Goal: Transaction & Acquisition: Book appointment/travel/reservation

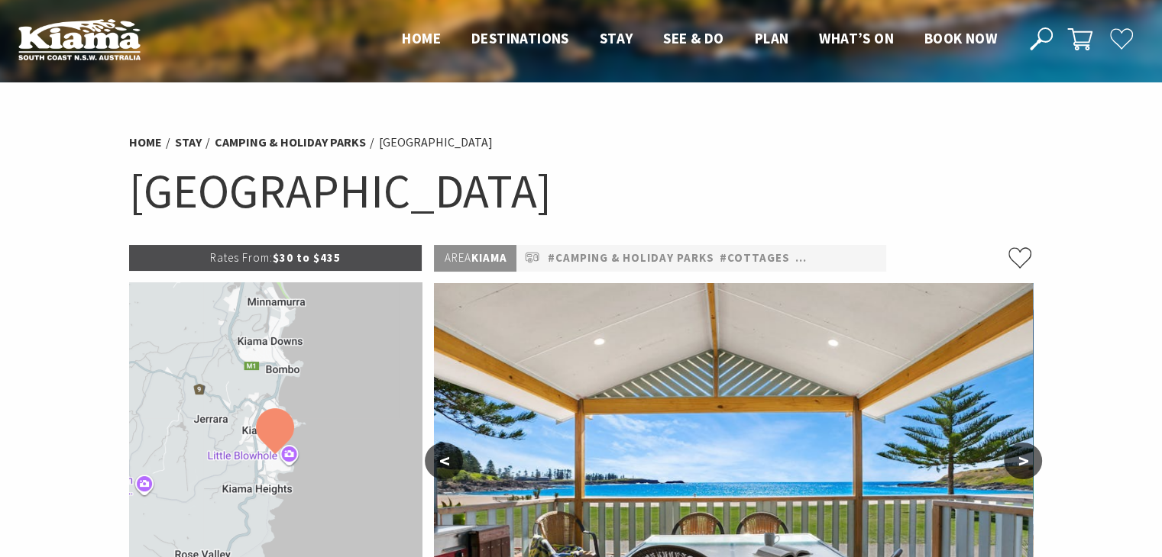
select select "3"
select select "2"
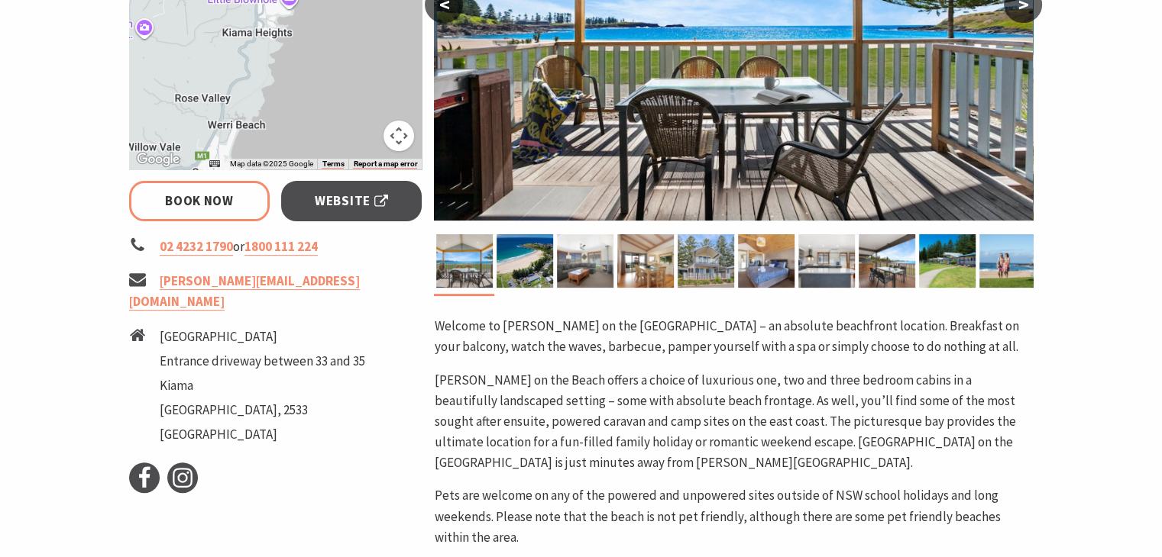
scroll to position [458, 0]
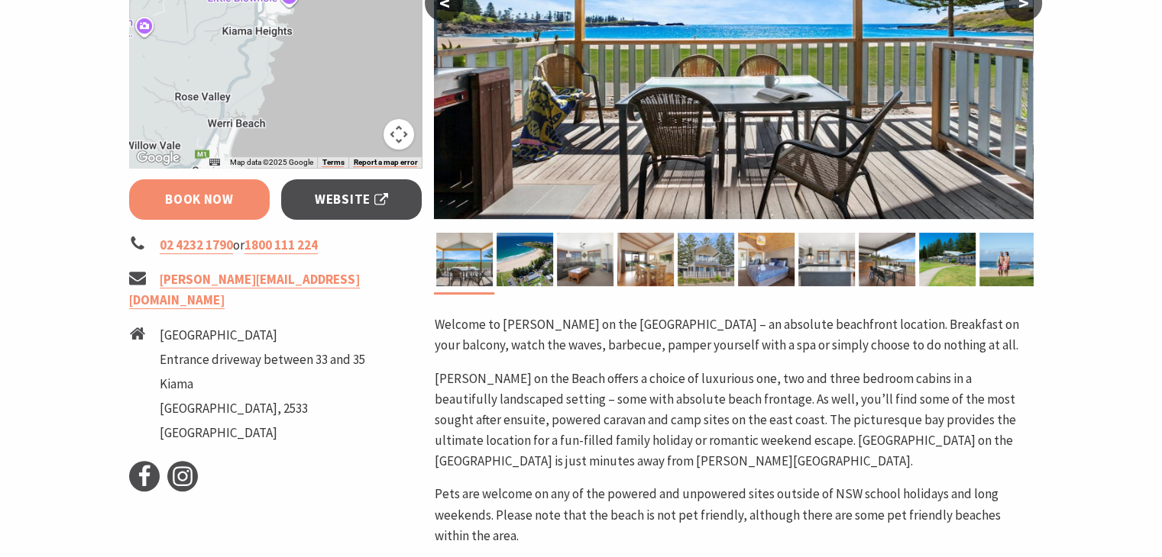
click at [199, 205] on link "Book Now" at bounding box center [199, 199] width 141 height 40
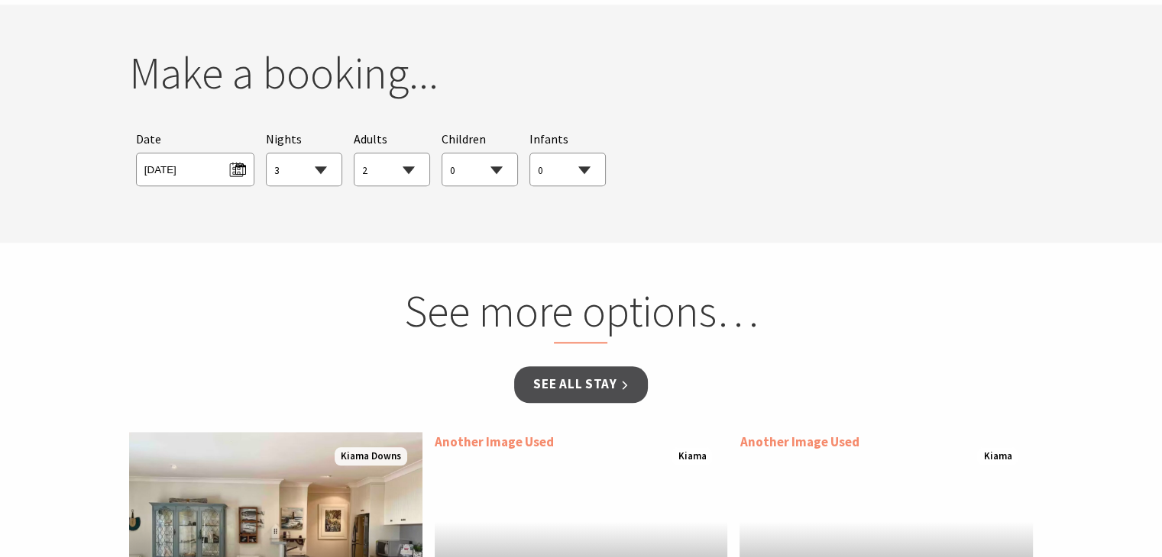
scroll to position [1391, 0]
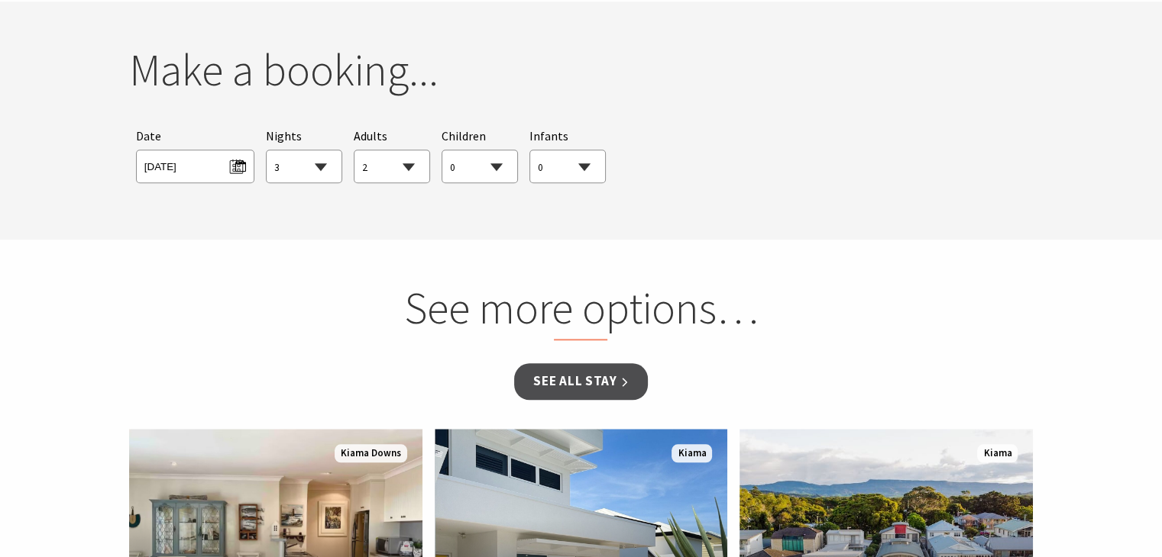
click at [321, 170] on select "1 2 3 4 5 6 7 8 9 10 11 12 13 14 15 16 17 18 19 20 21 22 23 24 25 26 27 28 29 30" at bounding box center [304, 167] width 75 height 34
select select "1"
click at [267, 150] on select "1 2 3 4 5 6 7 8 9 10 11 12 13 14 15 16 17 18 19 20 21 22 23 24 25 26 27 28 29 30" at bounding box center [304, 167] width 75 height 34
click at [380, 173] on select "0 1 2 3 4 5 6 7 8 9 10 11 12 13 14 15 16 17 18 19 20 21 22 23 24 25 26 27 28 29…" at bounding box center [391, 167] width 75 height 34
select select "3"
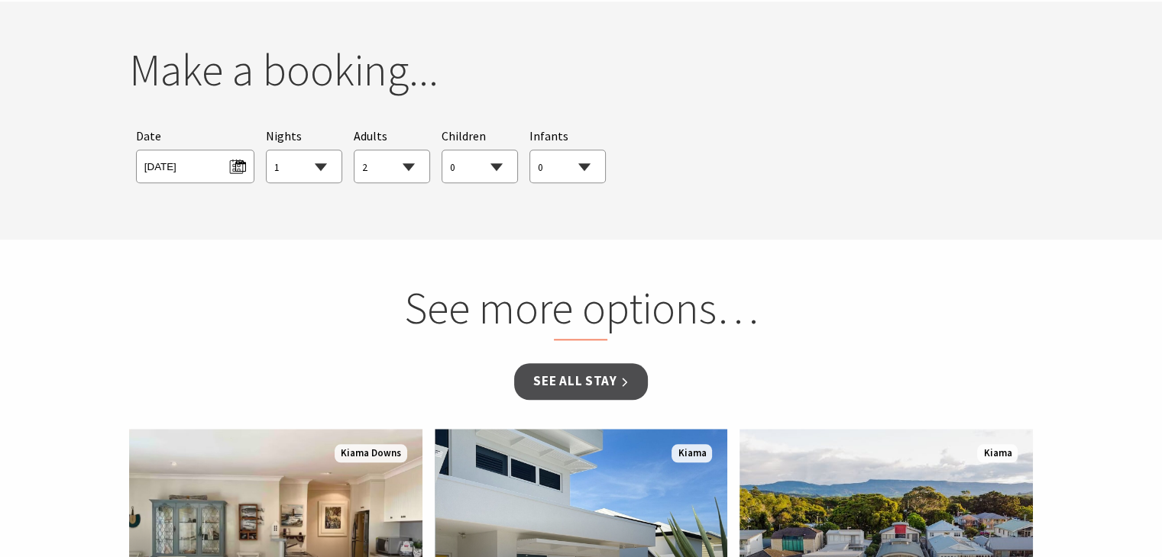
click at [354, 150] on select "0 1 2 3 4 5 6 7 8 9 10 11 12 13 14 15 16 17 18 19 20 21 22 23 24 25 26 27 28 29…" at bounding box center [391, 167] width 75 height 34
click at [231, 168] on span "Sat 20/09/2025" at bounding box center [195, 164] width 102 height 21
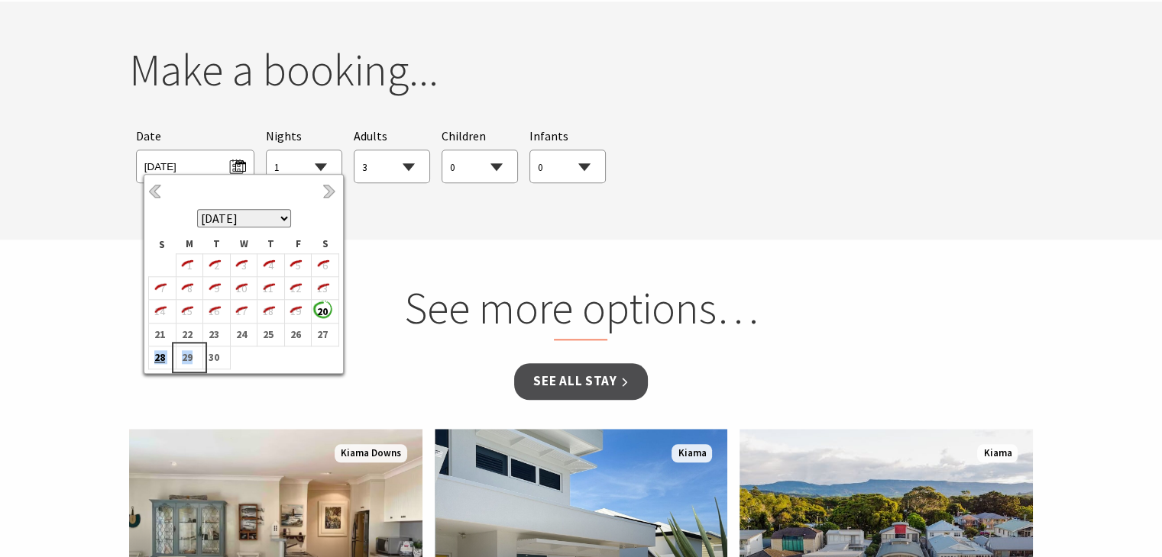
drag, startPoint x: 189, startPoint y: 356, endPoint x: 154, endPoint y: 359, distance: 35.3
click at [154, 359] on tr "28 29 30" at bounding box center [244, 357] width 190 height 23
click at [157, 358] on b "28" at bounding box center [159, 357] width 20 height 20
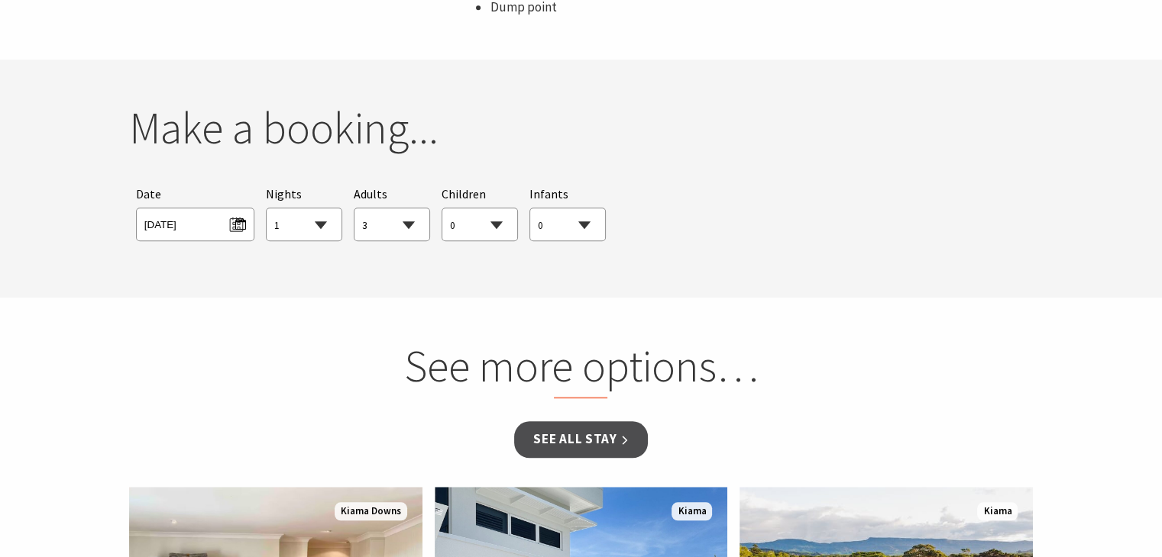
scroll to position [1239, 0]
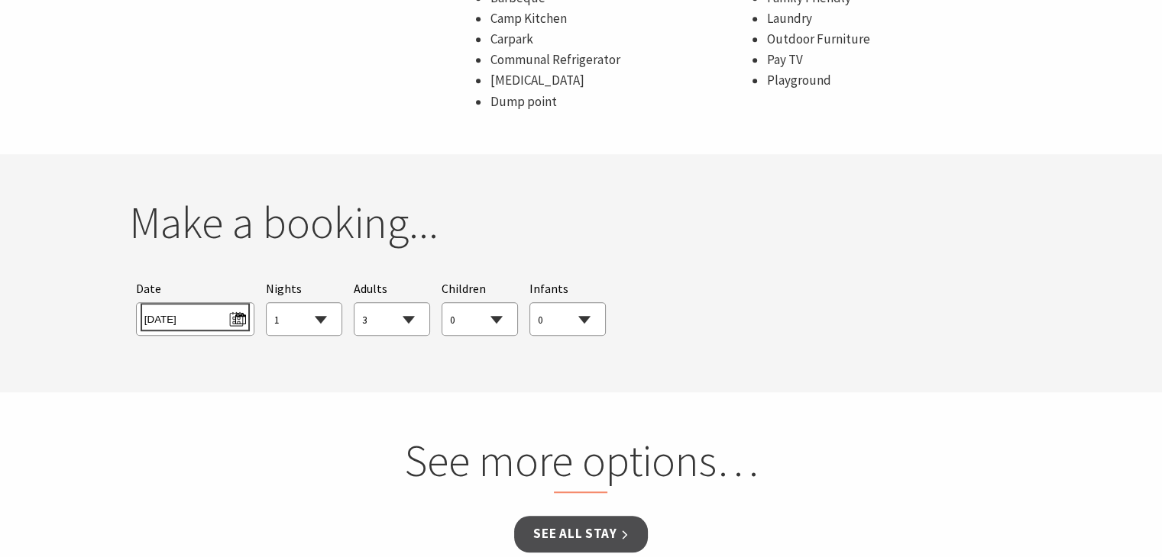
click at [227, 321] on span "[DATE]" at bounding box center [195, 317] width 102 height 21
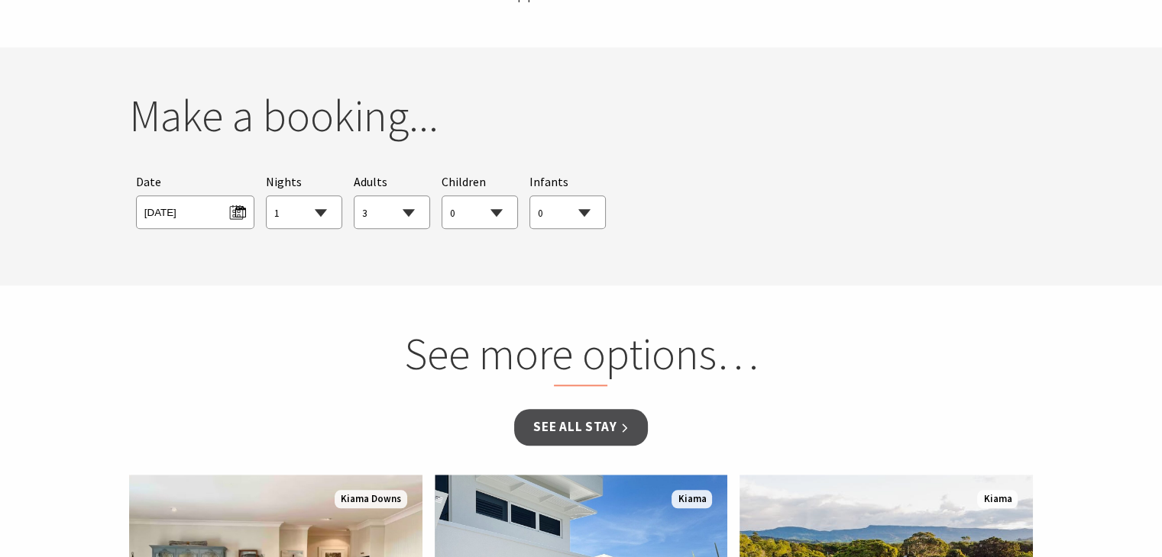
scroll to position [1162, 0]
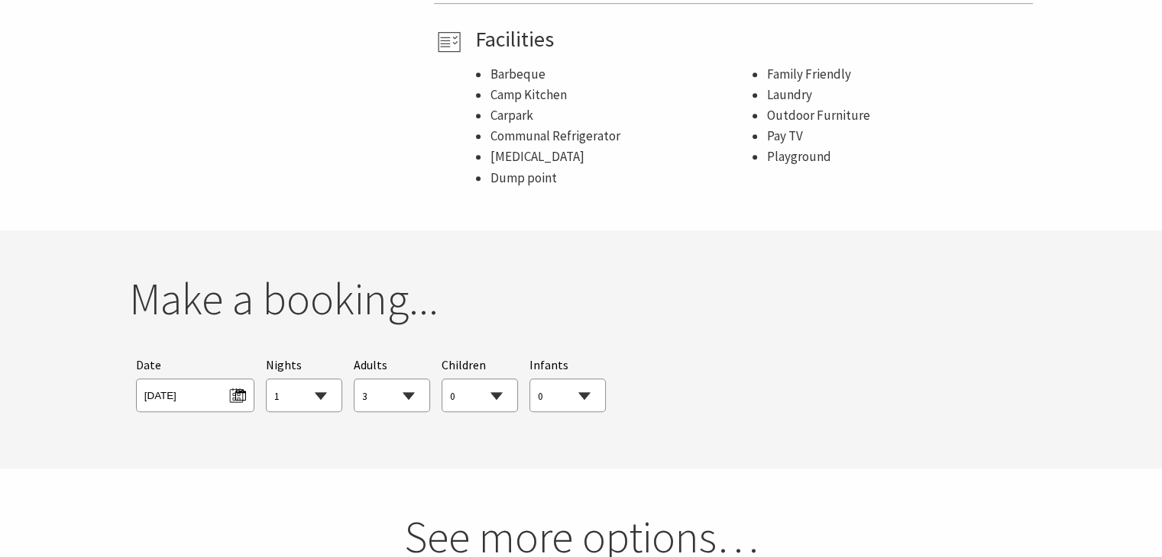
click at [552, 317] on h2 "Make a booking..." at bounding box center [581, 299] width 904 height 53
click at [198, 396] on span "[DATE]" at bounding box center [195, 393] width 102 height 21
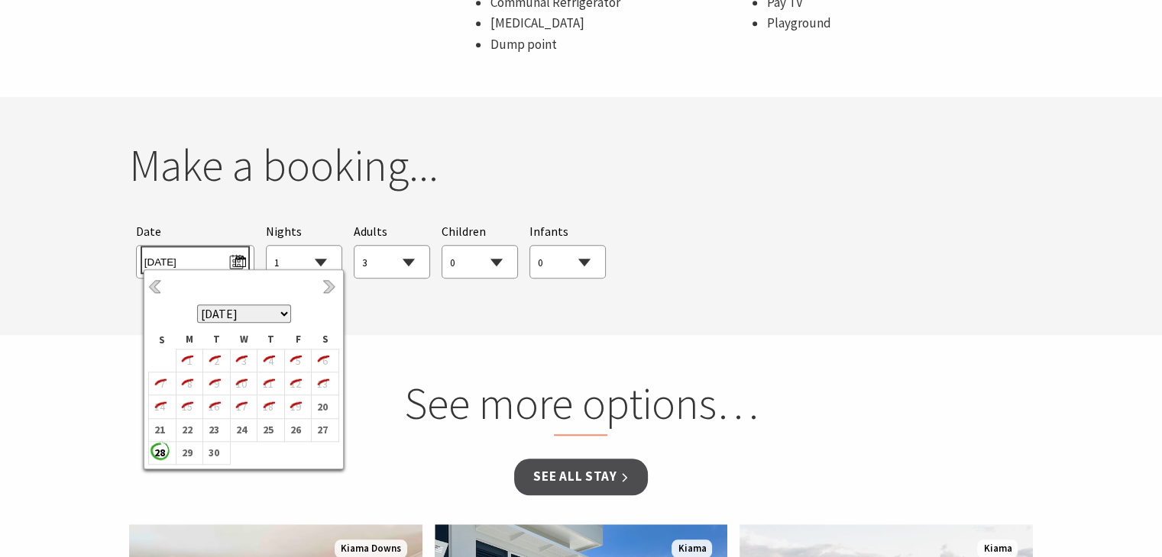
scroll to position [1315, 0]
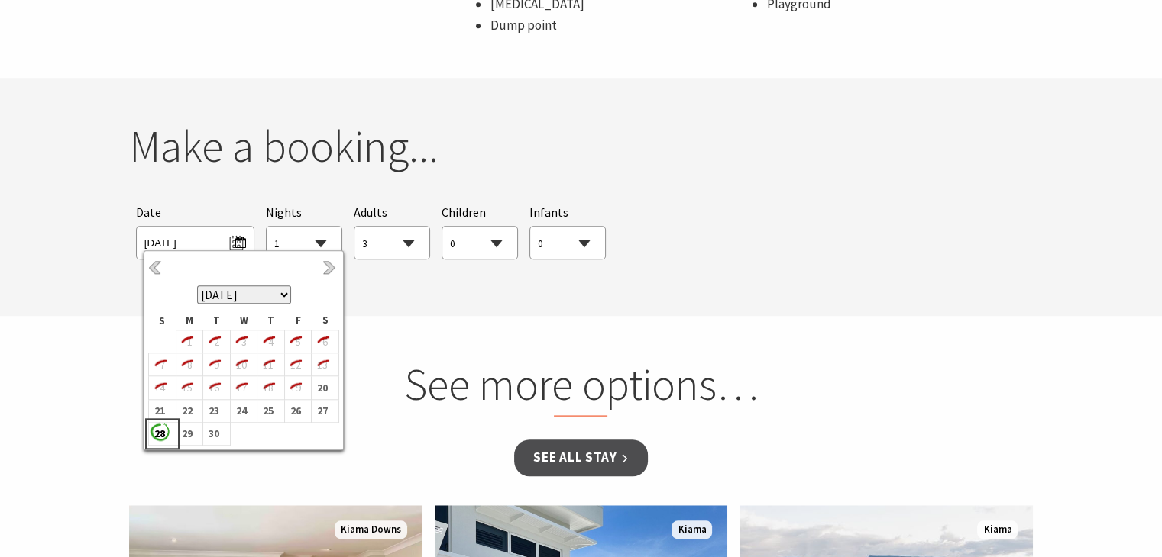
click at [159, 435] on b "28" at bounding box center [159, 434] width 20 height 20
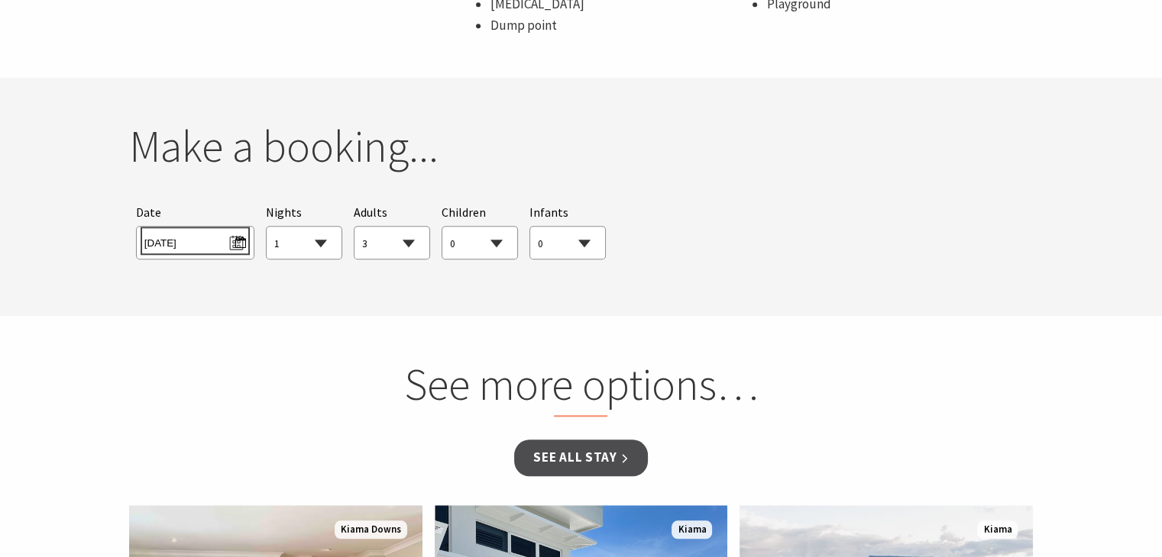
click at [189, 233] on span "[DATE]" at bounding box center [195, 241] width 102 height 21
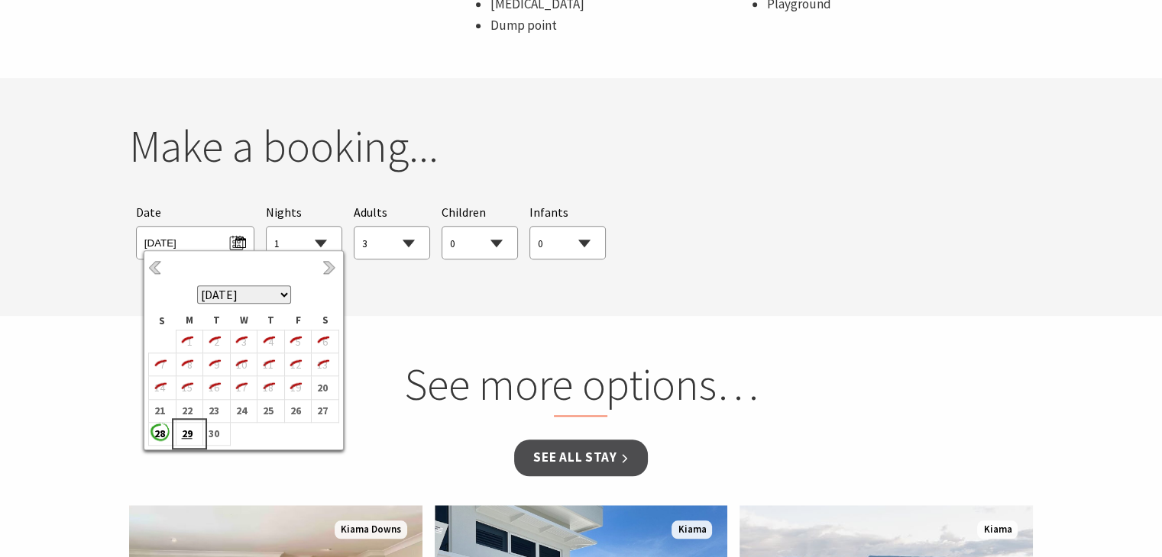
click at [186, 435] on b "29" at bounding box center [186, 434] width 20 height 20
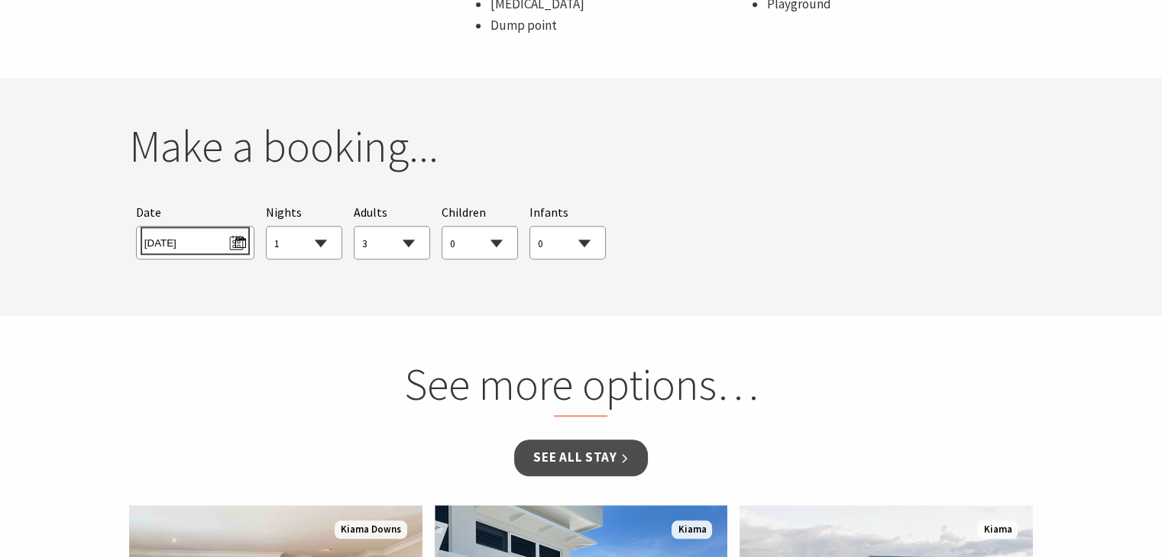
click at [190, 234] on span "Mon 29/09/2025" at bounding box center [195, 241] width 102 height 21
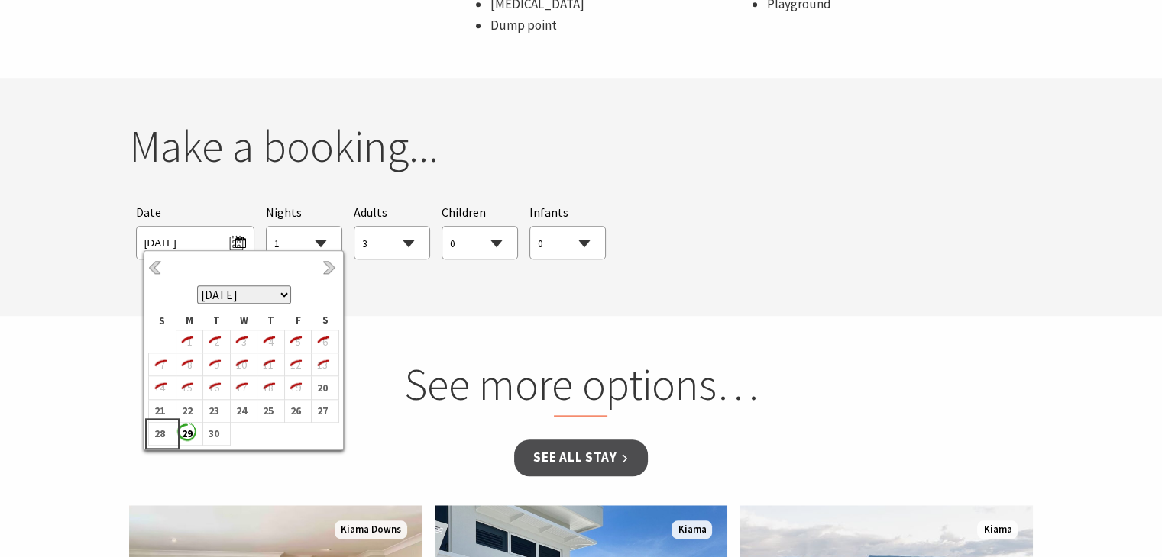
drag, startPoint x: 162, startPoint y: 435, endPoint x: 186, endPoint y: 438, distance: 23.9
click at [163, 438] on b "28" at bounding box center [159, 434] width 20 height 20
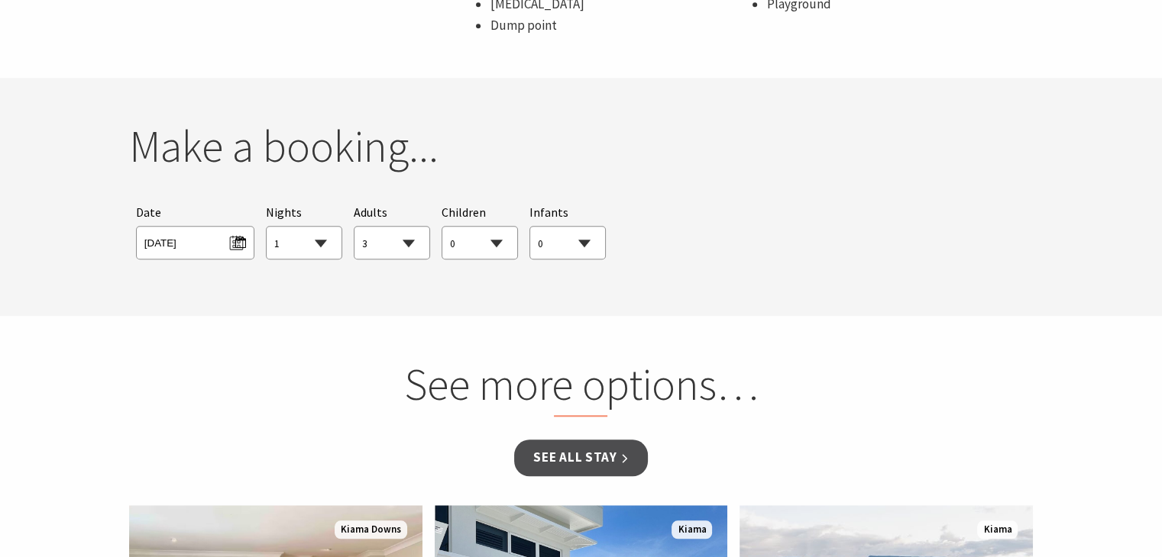
click at [186, 440] on div "See all Stay" at bounding box center [581, 469] width 892 height 59
click at [306, 248] on select "1 2 3 4 5 6 7 8 9 10 11 12 13 14 15 16 17 18 19 20 21 22 23 24 25 26 27 28 29 30" at bounding box center [304, 244] width 75 height 34
click at [163, 329] on section "See more options… See all Stay Another Image Used From $450 Seaside Escape 1 We…" at bounding box center [581, 563] width 1162 height 494
drag, startPoint x: 328, startPoint y: 305, endPoint x: 847, endPoint y: 242, distance: 522.4
click at [847, 242] on div "Searching for Accommodation Tours Events Car Hire Packages Date Sun 28/09/2025 …" at bounding box center [581, 230] width 904 height 71
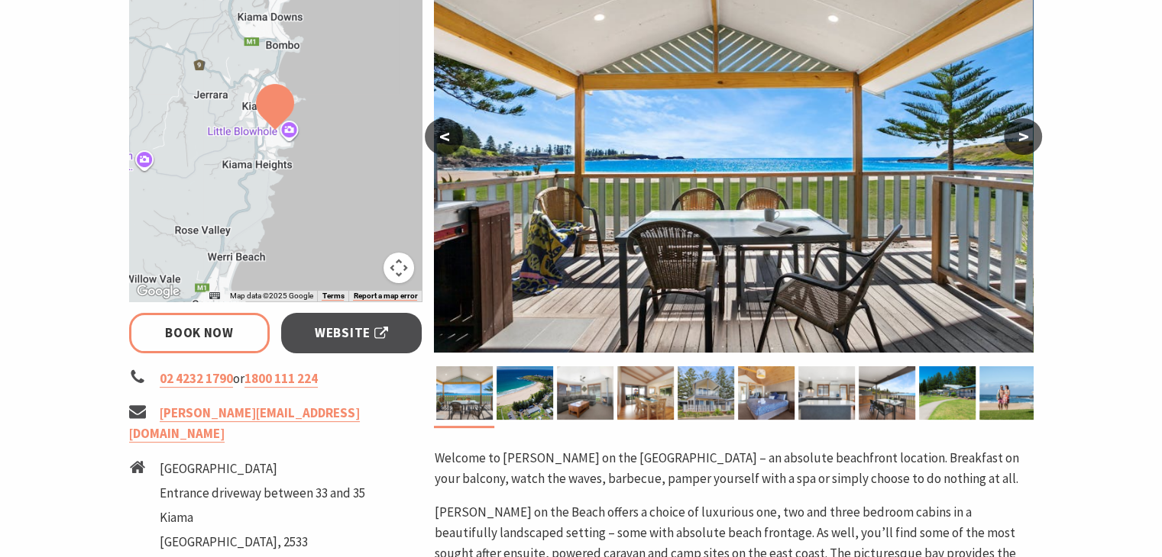
scroll to position [322, 0]
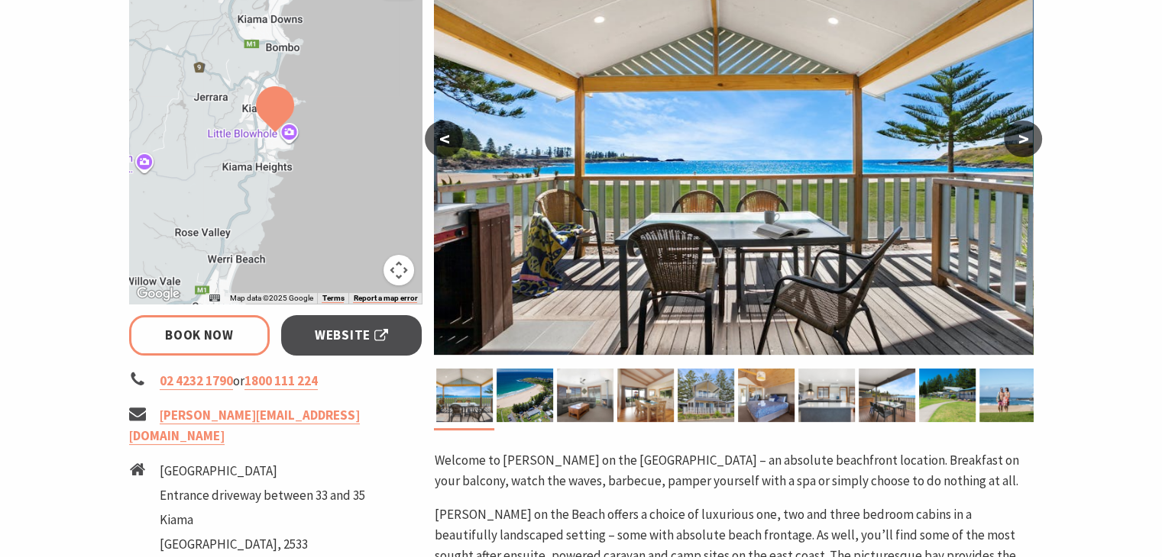
select select "1"
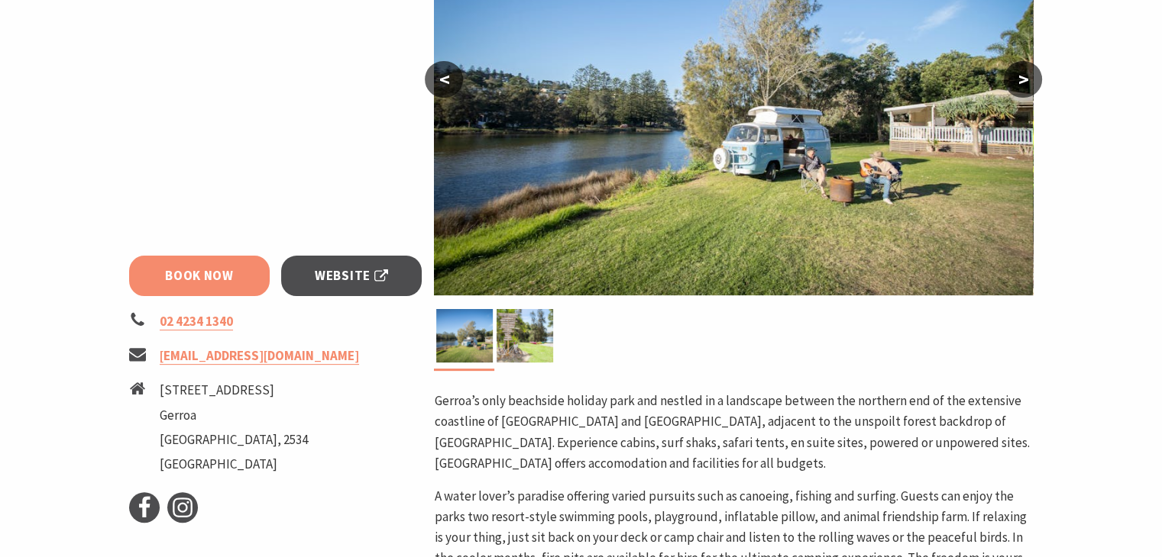
scroll to position [382, 0]
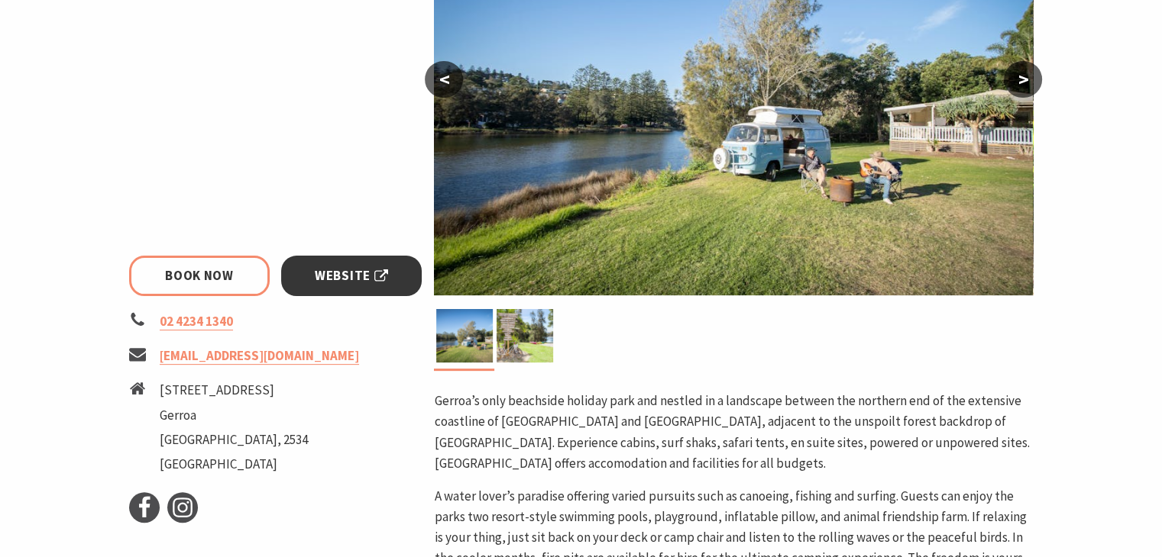
click at [312, 275] on link "Website" at bounding box center [351, 276] width 141 height 40
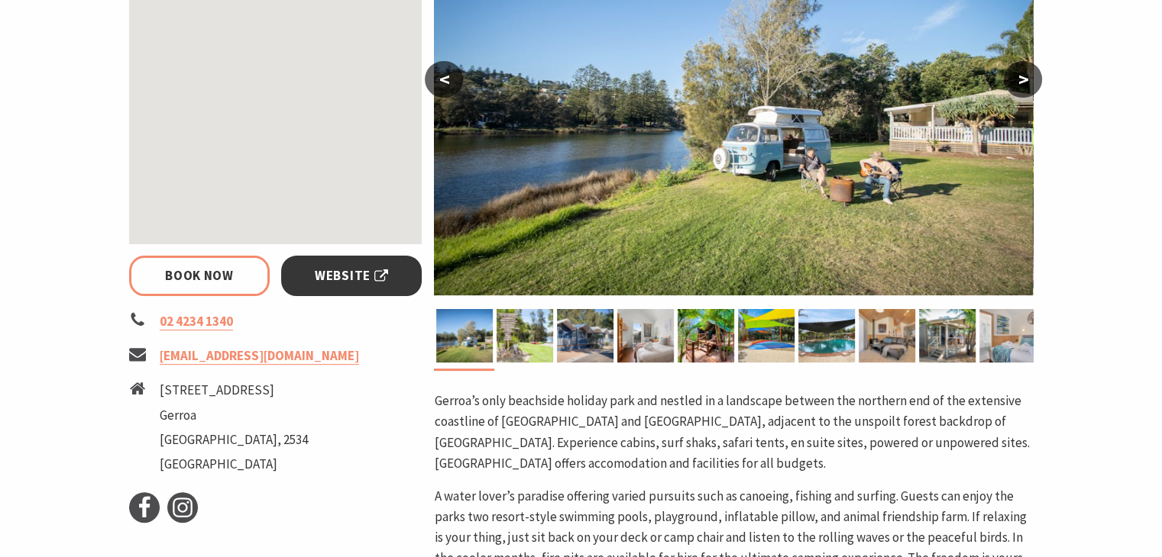
select select "3"
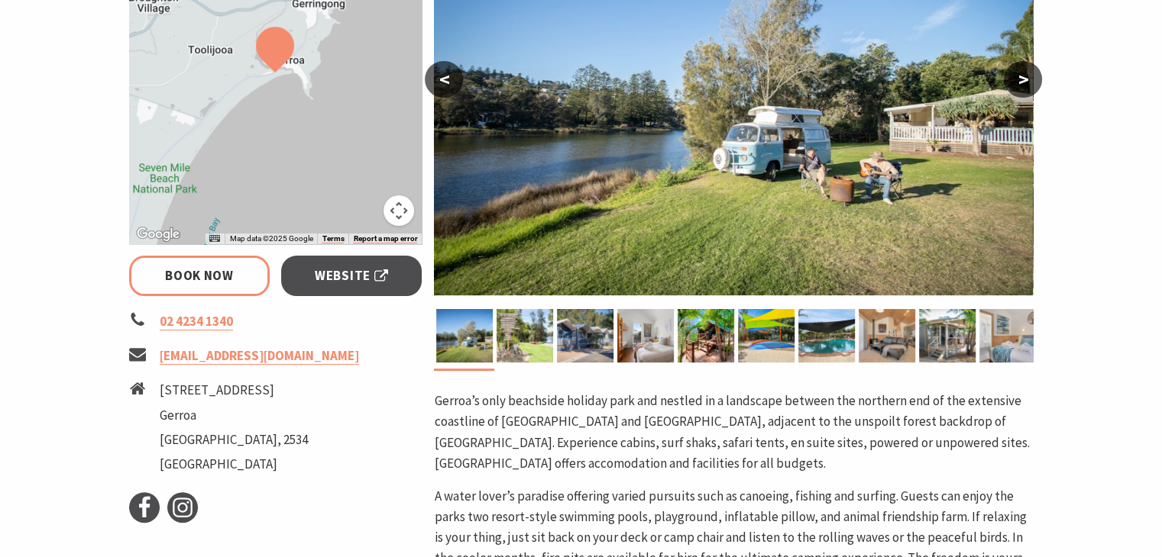
select select "1"
